Goal: Find specific page/section

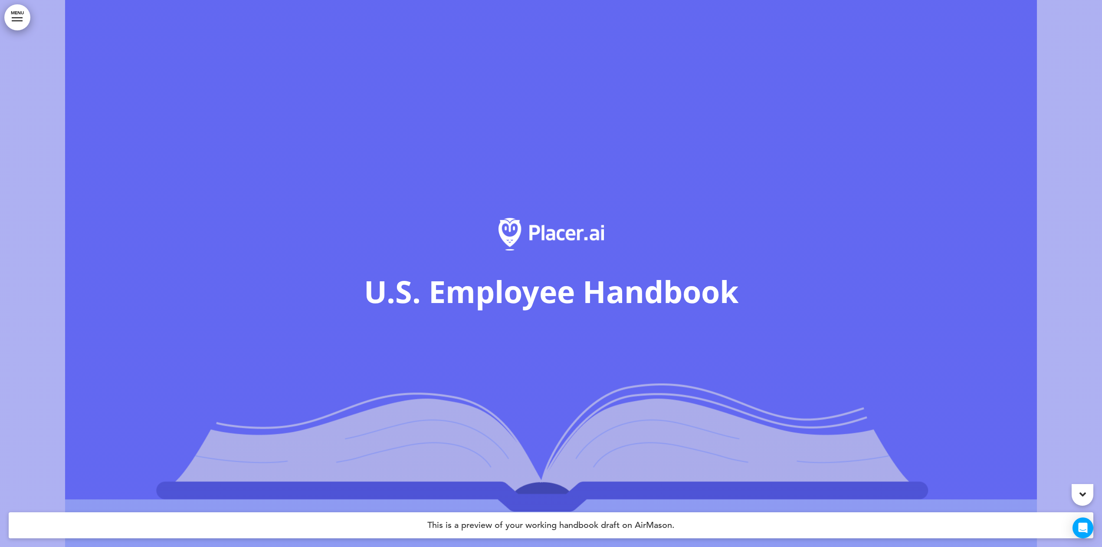
click at [575, 289] on span "U.S. Employee Handbook" at bounding box center [551, 291] width 375 height 42
drag, startPoint x: 550, startPoint y: 297, endPoint x: 641, endPoint y: 293, distance: 90.4
click at [640, 293] on span "U.S. Employee Handbook" at bounding box center [551, 291] width 375 height 42
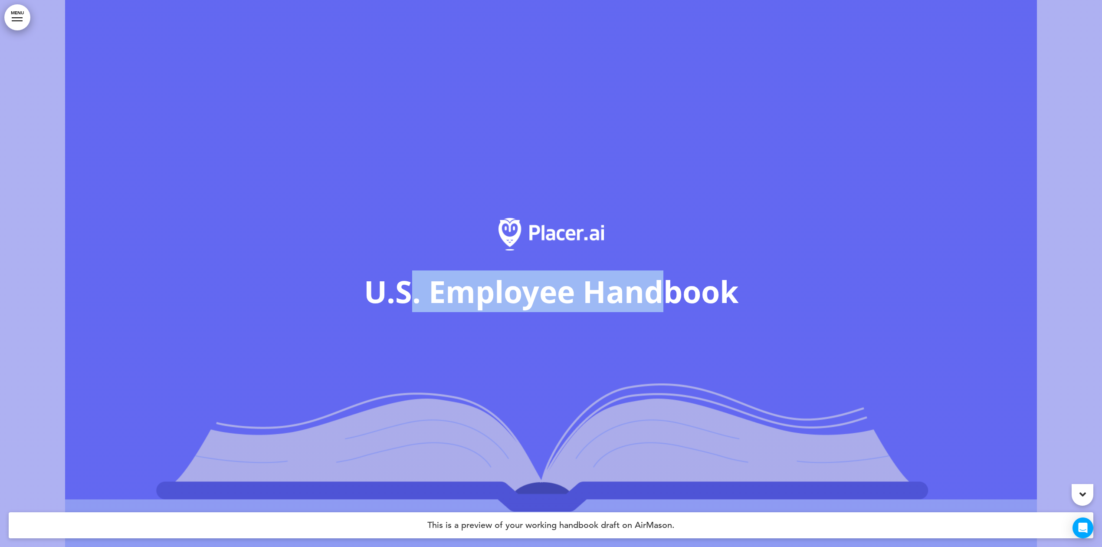
drag, startPoint x: 655, startPoint y: 291, endPoint x: 404, endPoint y: 290, distance: 251.7
click at [404, 290] on span "U.S. Employee Handbook" at bounding box center [551, 291] width 375 height 42
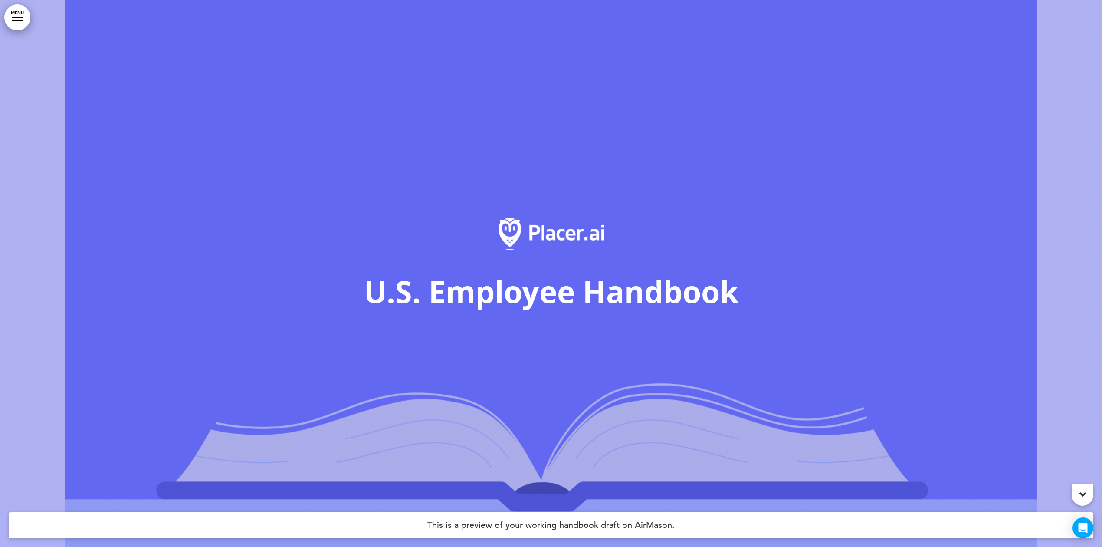
click at [389, 289] on span "U.S. Employee Handbook" at bounding box center [551, 291] width 375 height 42
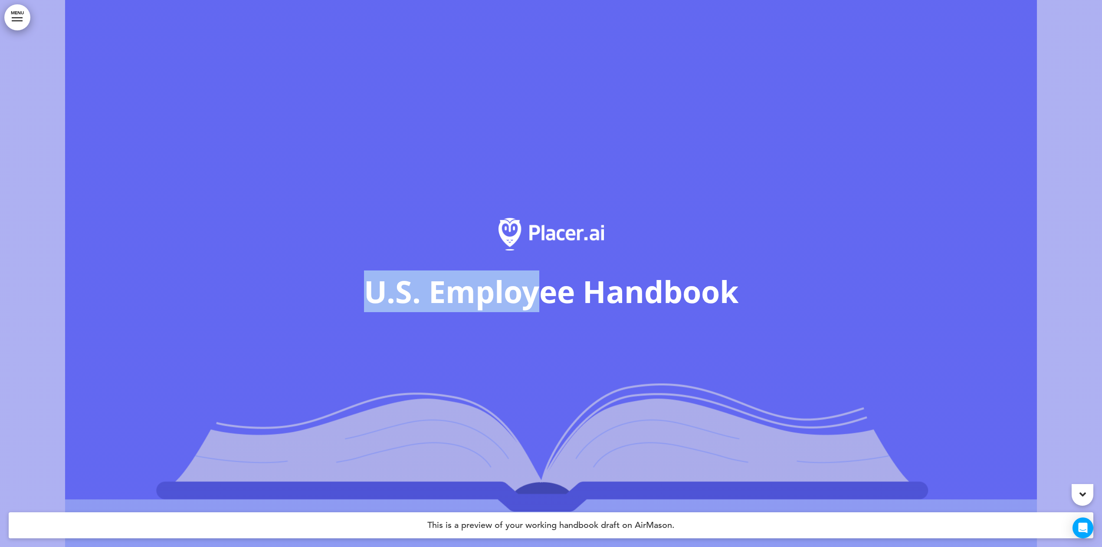
drag, startPoint x: 367, startPoint y: 292, endPoint x: 561, endPoint y: 286, distance: 193.6
click at [561, 287] on span "U.S. Employee Handbook" at bounding box center [551, 291] width 375 height 42
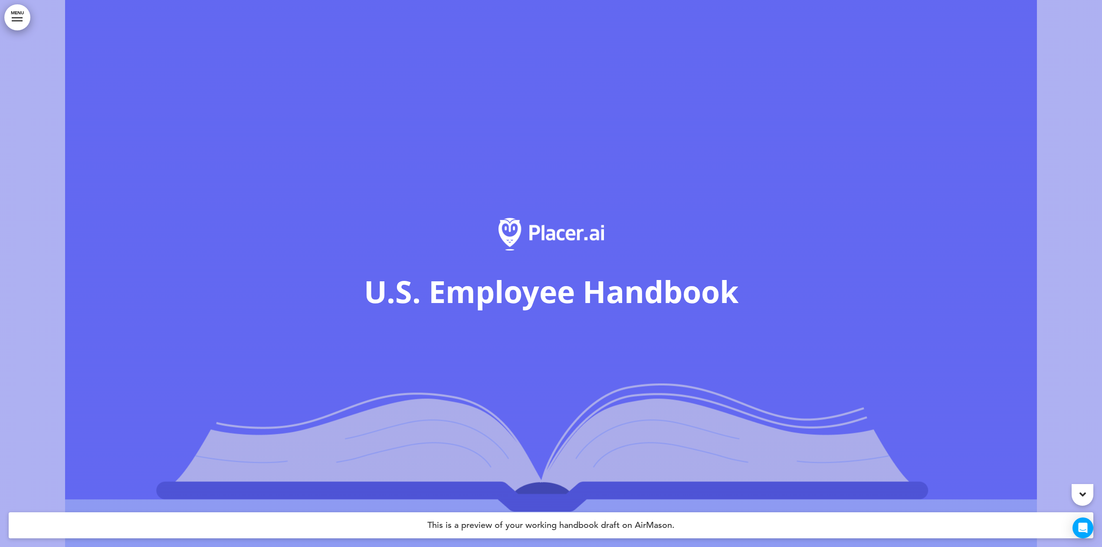
click at [570, 296] on span "U.S. Employee Handbook" at bounding box center [551, 291] width 375 height 42
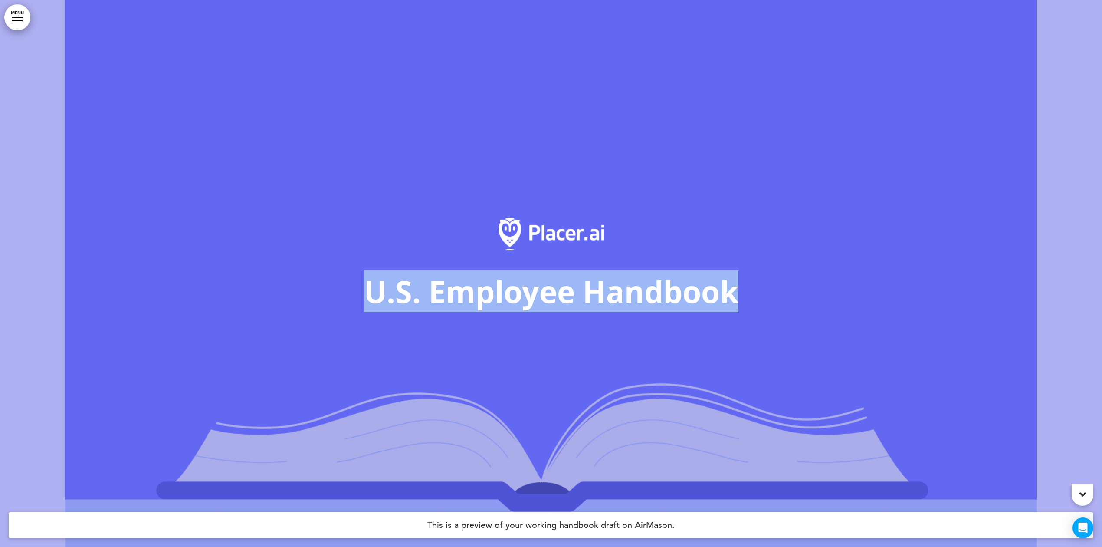
click at [570, 296] on span "U.S. Employee Handbook" at bounding box center [551, 291] width 375 height 42
click at [569, 297] on span "U.S. Employee Handbook" at bounding box center [551, 291] width 375 height 42
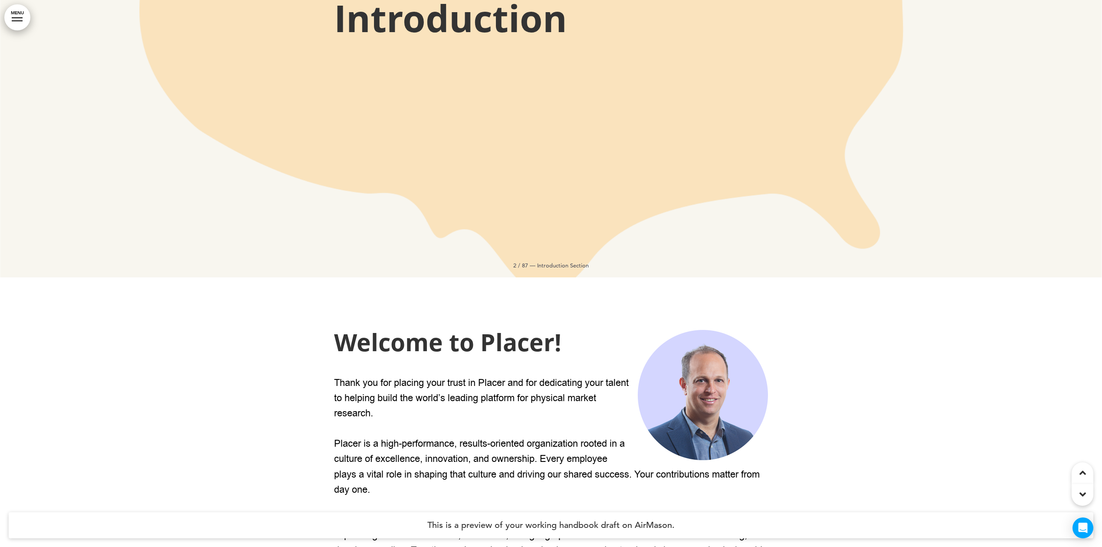
scroll to position [983, 0]
